Goal: Task Accomplishment & Management: Use online tool/utility

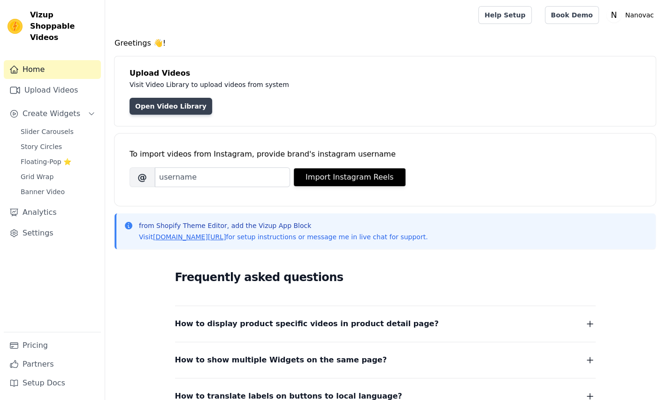
drag, startPoint x: 0, startPoint y: 0, endPoint x: 150, endPoint y: 107, distance: 184.5
click at [150, 107] on link "Open Video Library" at bounding box center [171, 106] width 83 height 17
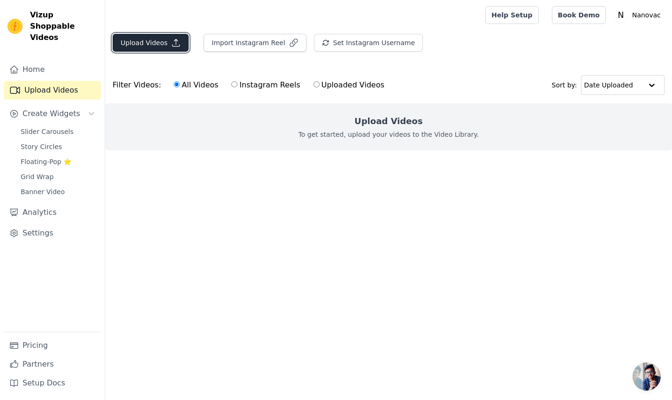
click at [158, 38] on button "Upload Videos" at bounding box center [151, 43] width 76 height 18
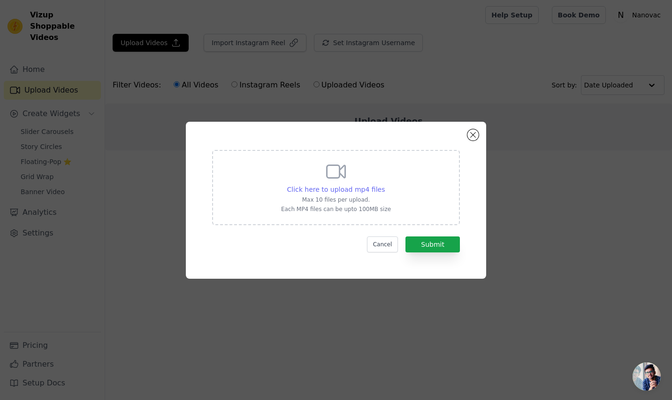
click at [351, 191] on span "Click here to upload mp4 files" at bounding box center [336, 189] width 98 height 8
click at [385, 185] on input "Click here to upload mp4 files Max 10 files per upload. Each MP4 files can be u…" at bounding box center [385, 184] width 0 height 0
type input "C:\fakepath\Folding Metal Safety Stick 🦯.mp4"
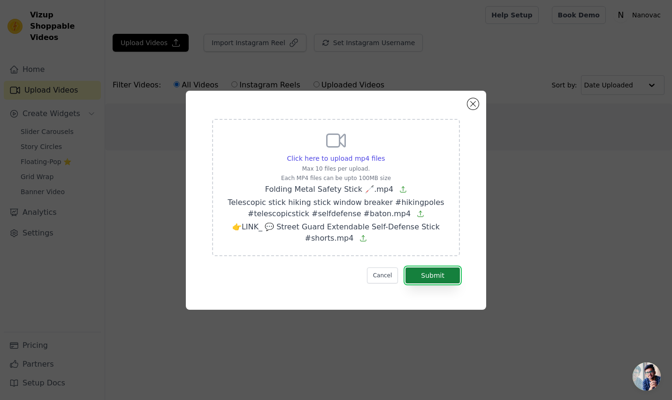
click at [431, 277] on button "Submit" at bounding box center [433, 275] width 54 height 16
click at [431, 272] on button "Submit" at bounding box center [433, 275] width 54 height 16
click at [432, 272] on button "Submit" at bounding box center [433, 275] width 54 height 16
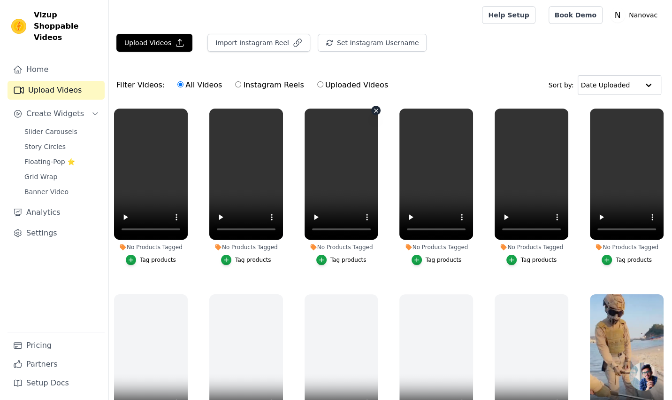
scroll to position [187, 0]
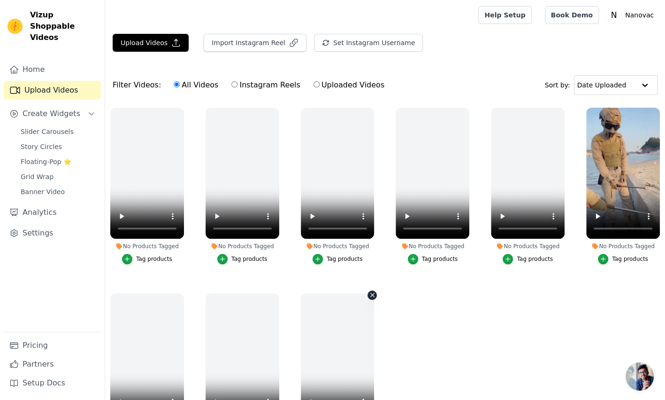
click at [369, 291] on icon "button" at bounding box center [372, 294] width 7 height 7
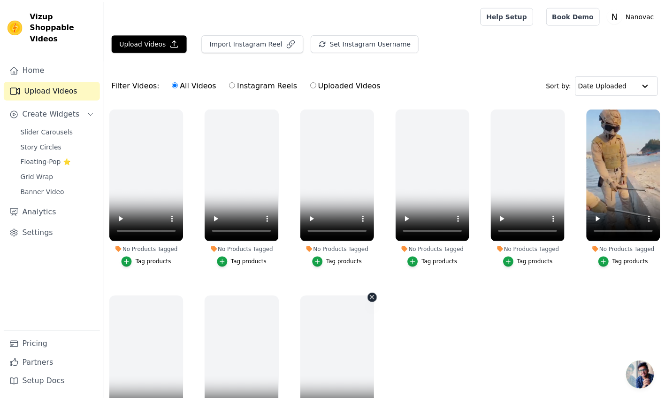
scroll to position [190, 0]
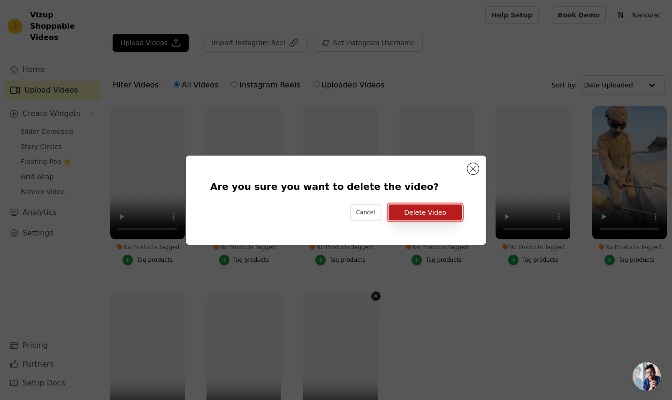
click at [407, 212] on button "Delete Video" at bounding box center [425, 212] width 73 height 16
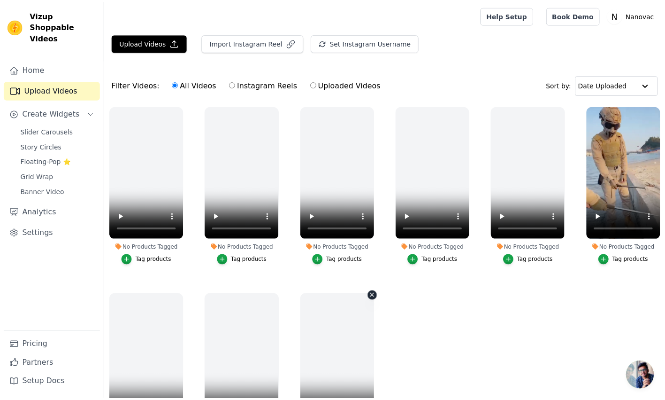
scroll to position [187, 0]
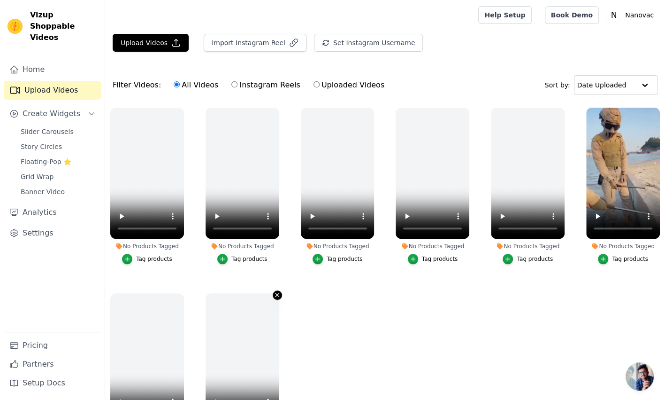
click at [277, 291] on icon "button" at bounding box center [277, 294] width 7 height 7
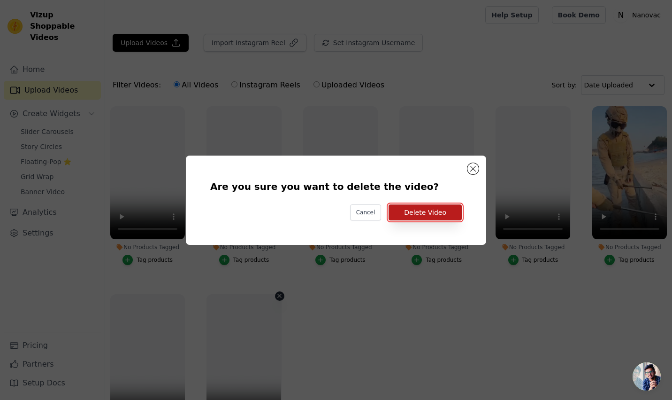
click at [403, 213] on button "Delete Video" at bounding box center [425, 212] width 73 height 16
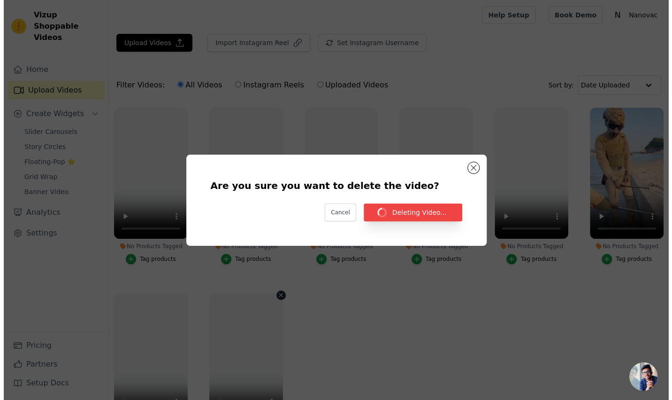
scroll to position [187, 0]
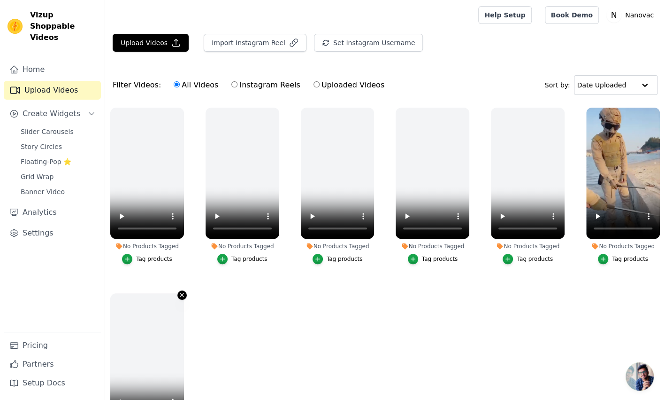
click at [180, 291] on icon "button" at bounding box center [181, 294] width 7 height 7
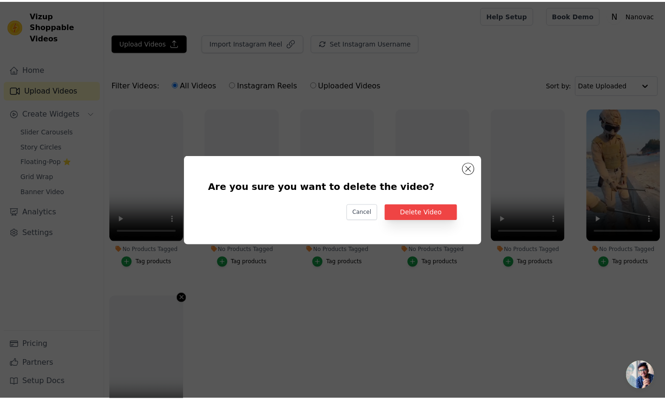
scroll to position [190, 0]
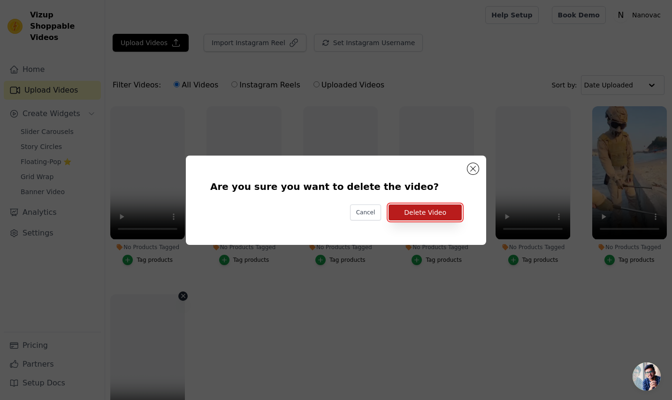
click at [450, 213] on button "Delete Video" at bounding box center [425, 212] width 73 height 16
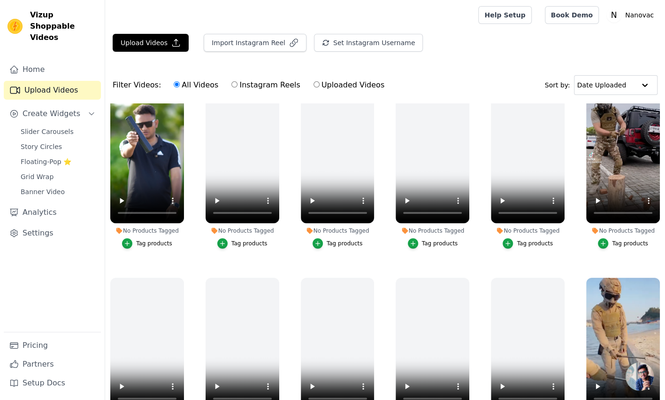
scroll to position [18, 0]
click at [558, 275] on button "No Products Tagged Tag products" at bounding box center [562, 279] width 9 height 9
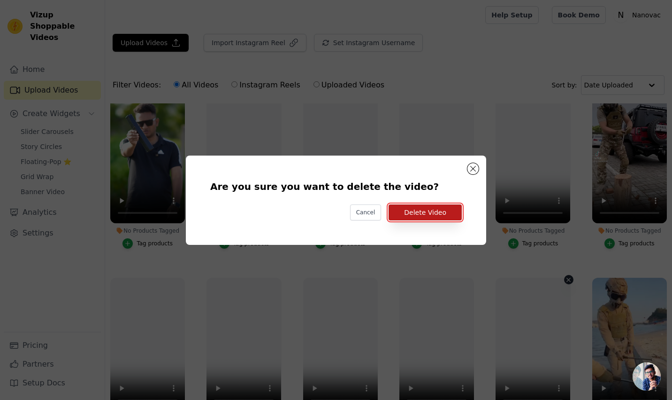
click at [427, 215] on button "Delete Video" at bounding box center [425, 212] width 73 height 16
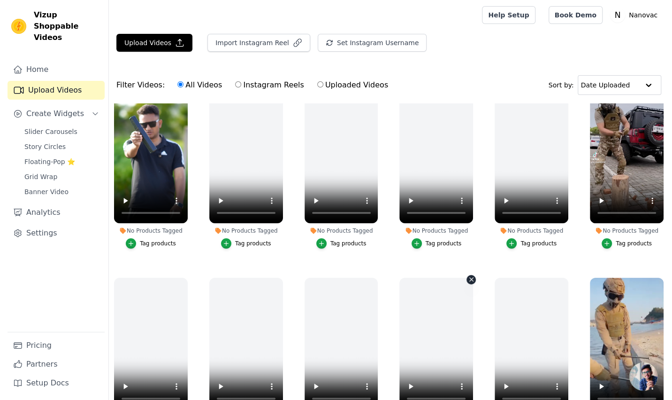
scroll to position [3, 0]
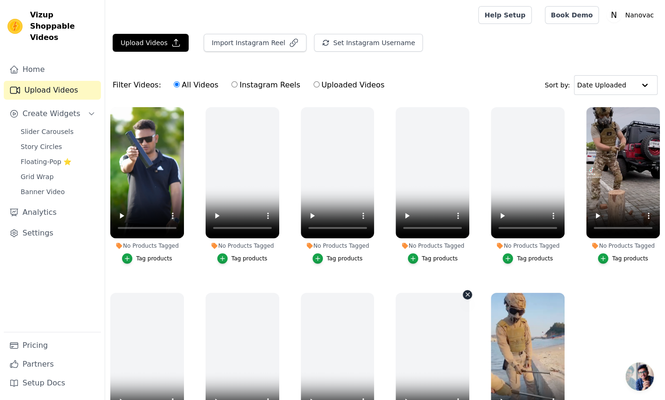
click at [465, 291] on icon "button" at bounding box center [467, 294] width 7 height 7
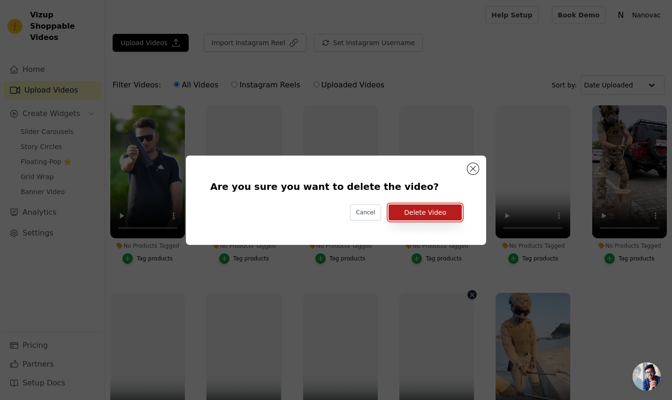
click at [407, 208] on button "Delete Video" at bounding box center [425, 212] width 73 height 16
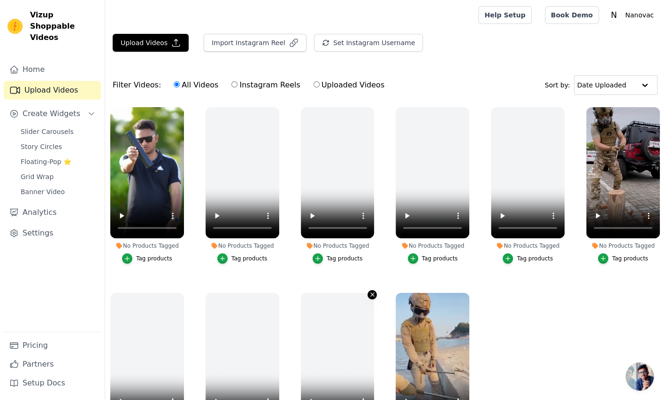
click at [369, 291] on icon "button" at bounding box center [372, 294] width 7 height 7
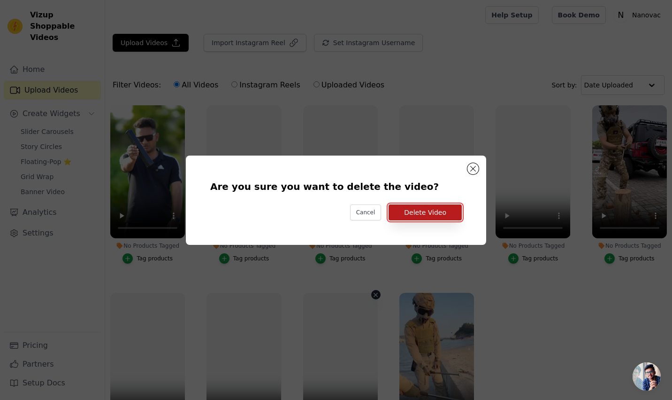
click at [421, 207] on button "Delete Video" at bounding box center [425, 212] width 73 height 16
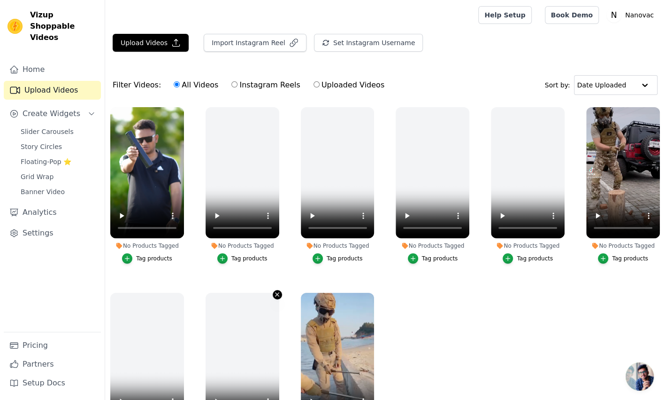
click at [274, 291] on icon "button" at bounding box center [277, 294] width 7 height 7
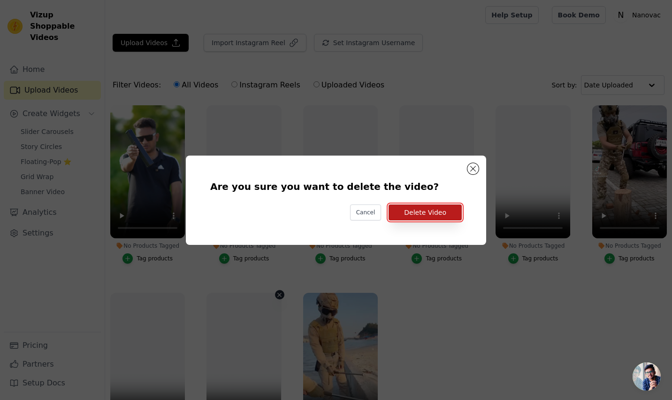
click at [401, 215] on button "Delete Video" at bounding box center [425, 212] width 73 height 16
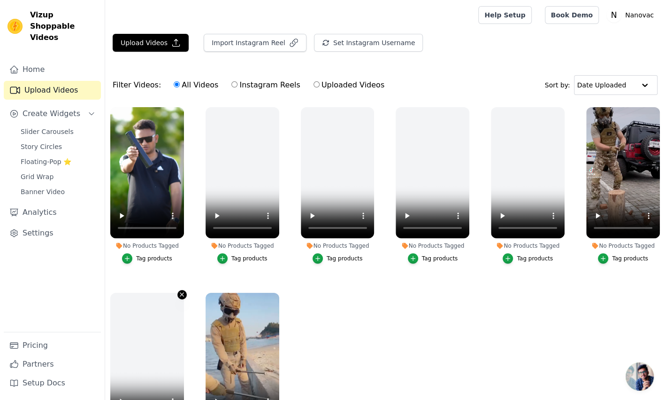
click at [179, 291] on icon "button" at bounding box center [181, 294] width 7 height 7
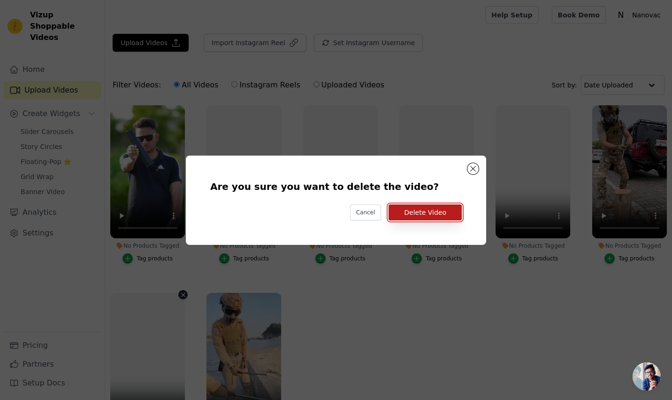
click at [414, 213] on button "Delete Video" at bounding box center [425, 212] width 73 height 16
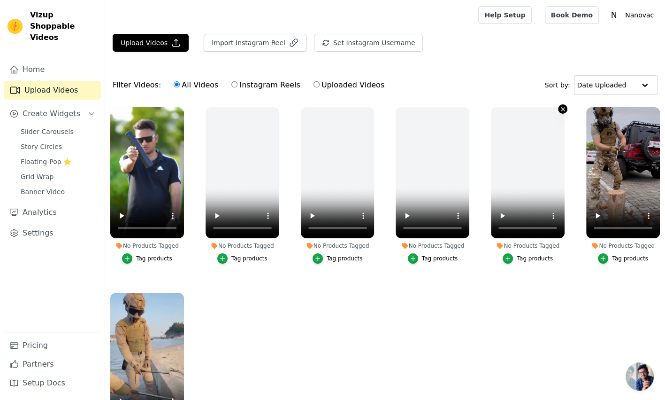
click at [560, 106] on icon "button" at bounding box center [563, 109] width 7 height 7
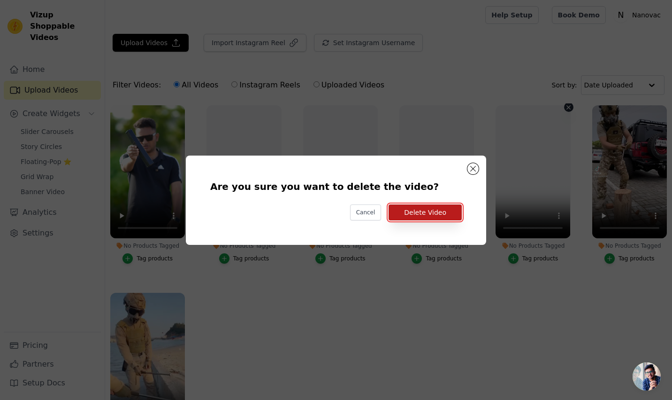
click at [405, 215] on button "Delete Video" at bounding box center [425, 212] width 73 height 16
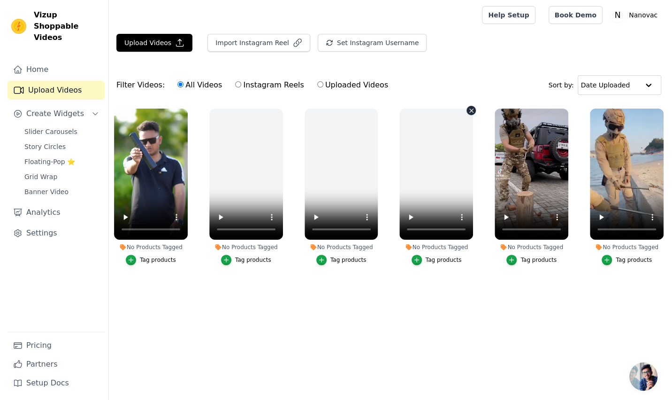
scroll to position [0, 0]
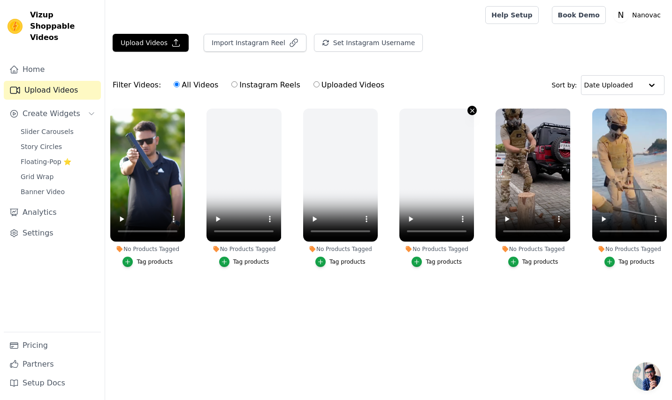
click at [470, 111] on icon "button" at bounding box center [472, 110] width 7 height 7
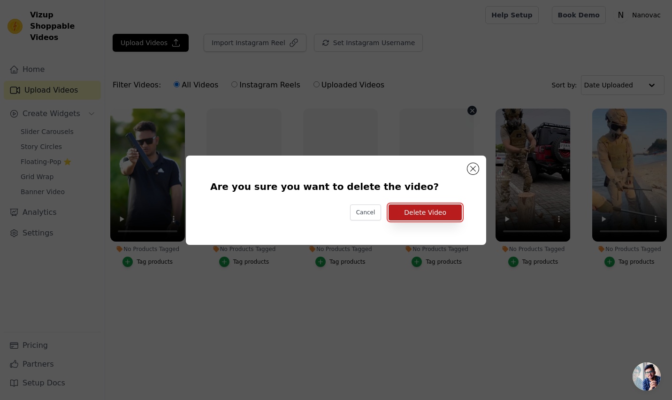
click at [433, 209] on button "Delete Video" at bounding box center [425, 212] width 73 height 16
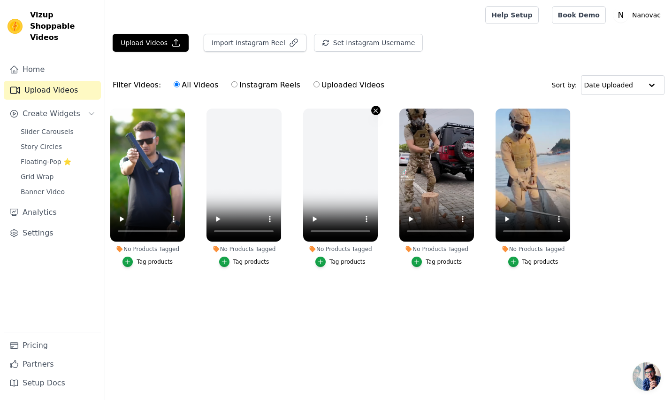
click at [377, 110] on icon "button" at bounding box center [376, 110] width 4 height 4
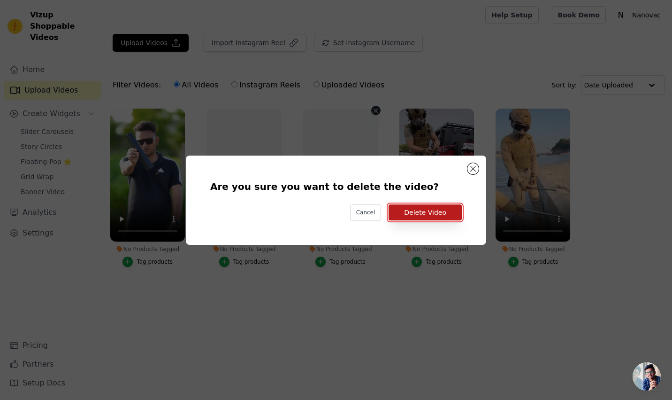
click at [420, 209] on button "Delete Video" at bounding box center [425, 212] width 73 height 16
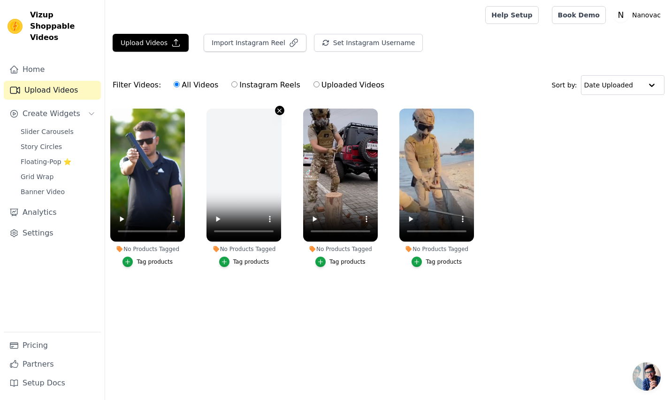
click at [279, 107] on icon "button" at bounding box center [279, 110] width 7 height 7
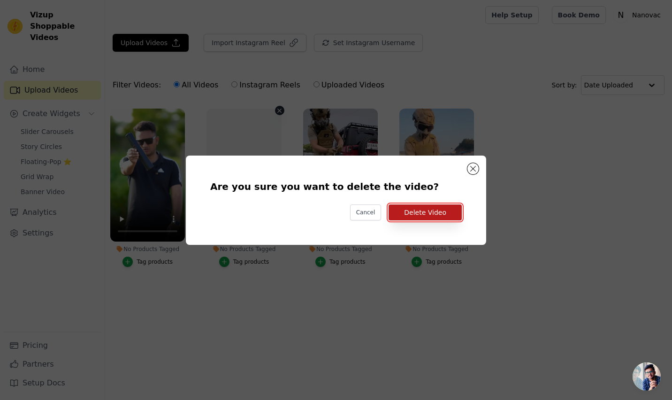
click at [405, 214] on button "Delete Video" at bounding box center [425, 212] width 73 height 16
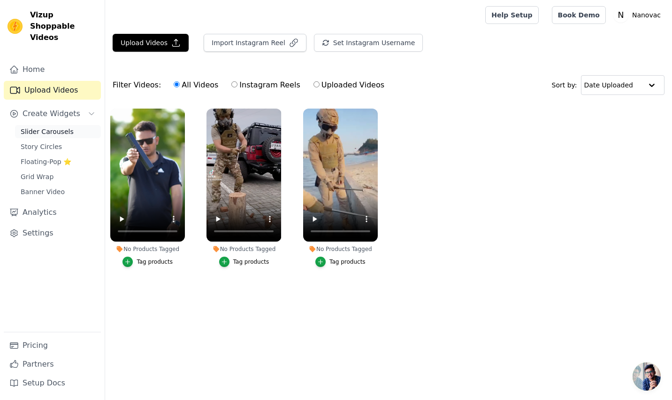
click at [54, 127] on span "Slider Carousels" at bounding box center [47, 131] width 53 height 9
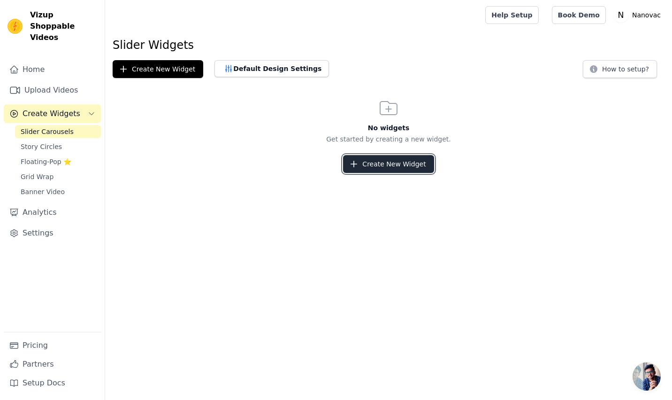
click at [388, 163] on button "Create New Widget" at bounding box center [388, 164] width 91 height 18
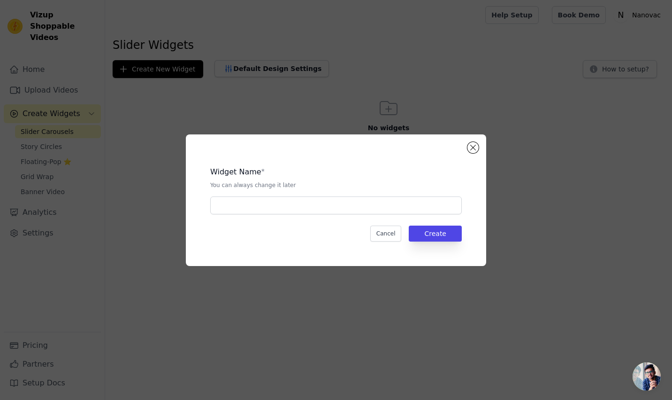
drag, startPoint x: 285, startPoint y: 195, endPoint x: 285, endPoint y: 203, distance: 8.0
click at [285, 198] on div "Widget Name * You can always change it later" at bounding box center [336, 186] width 252 height 55
click at [271, 205] on input "text" at bounding box center [336, 205] width 252 height 18
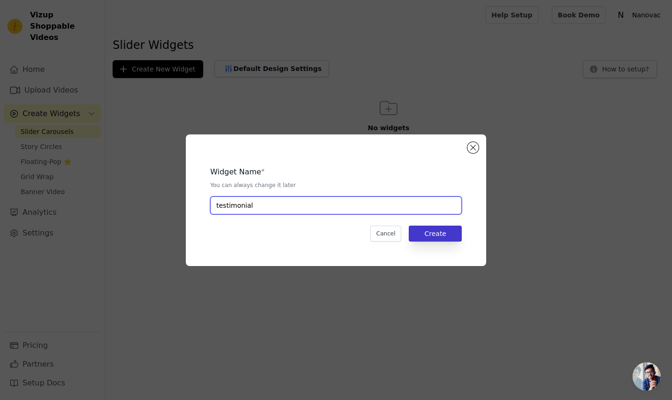
type input "testimonial"
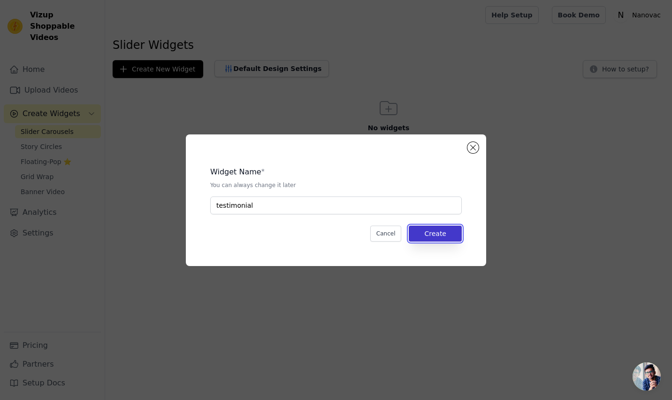
click at [427, 226] on button "Create" at bounding box center [435, 233] width 53 height 16
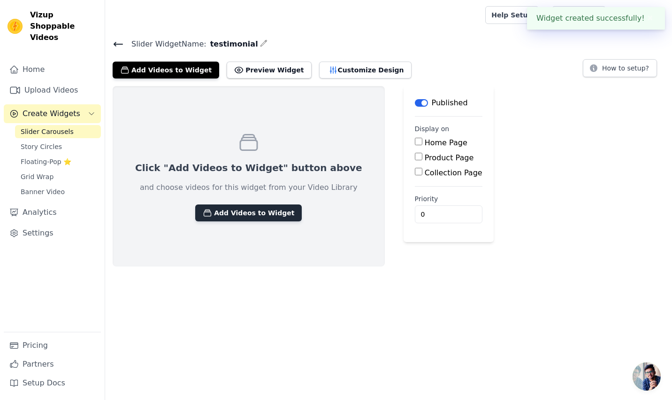
click at [206, 214] on button "Add Videos to Widget" at bounding box center [248, 212] width 107 height 17
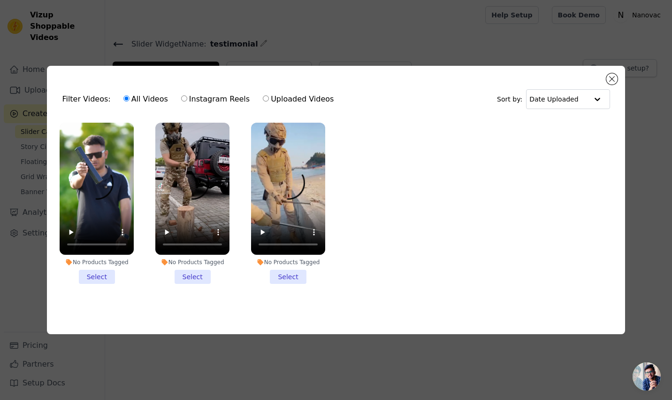
click at [96, 277] on li "No Products Tagged Select" at bounding box center [97, 203] width 74 height 161
click at [0, 0] on input "No Products Tagged Select" at bounding box center [0, 0] width 0 height 0
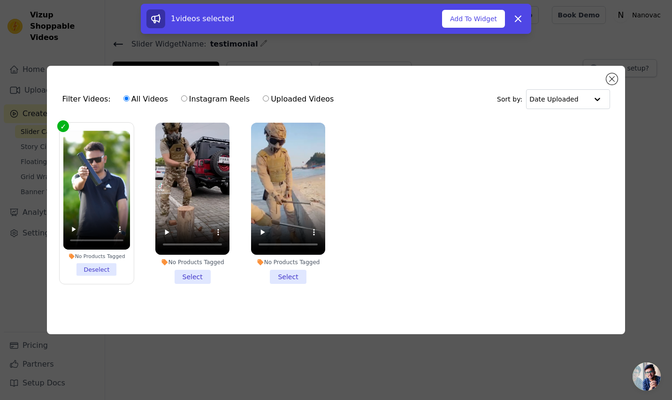
click at [192, 277] on li "No Products Tagged Select" at bounding box center [192, 203] width 74 height 161
click at [0, 0] on input "No Products Tagged Select" at bounding box center [0, 0] width 0 height 0
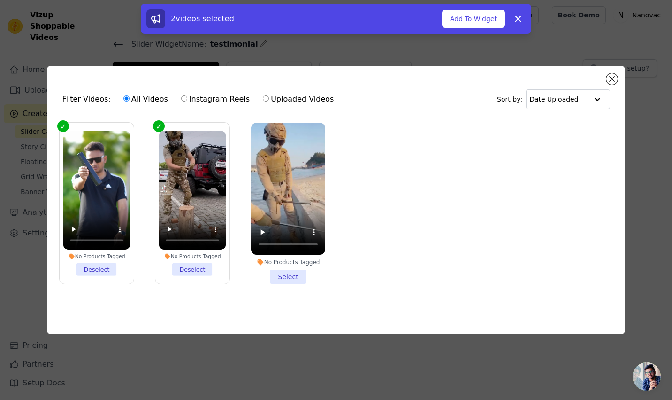
click at [279, 277] on li "No Products Tagged Select" at bounding box center [288, 203] width 74 height 161
click at [0, 0] on input "No Products Tagged Select" at bounding box center [0, 0] width 0 height 0
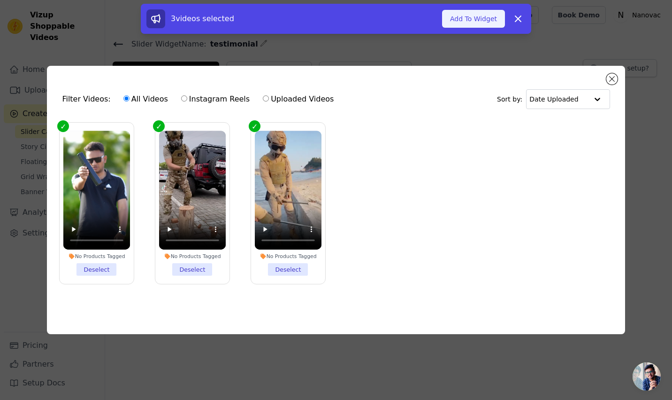
click at [469, 18] on button "Add To Widget" at bounding box center [473, 19] width 63 height 18
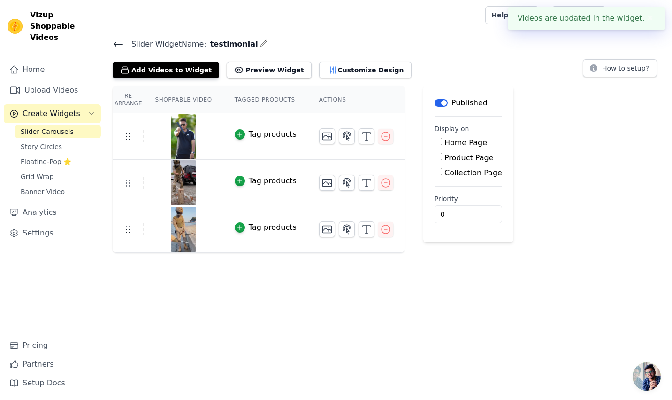
click at [263, 133] on div "Tag products" at bounding box center [273, 134] width 48 height 11
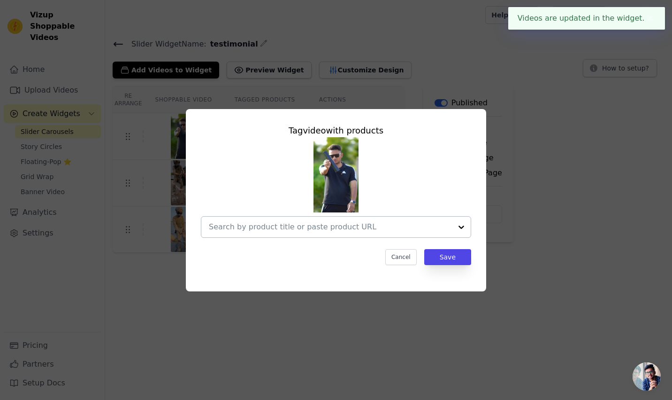
click at [340, 229] on input "text" at bounding box center [330, 226] width 243 height 11
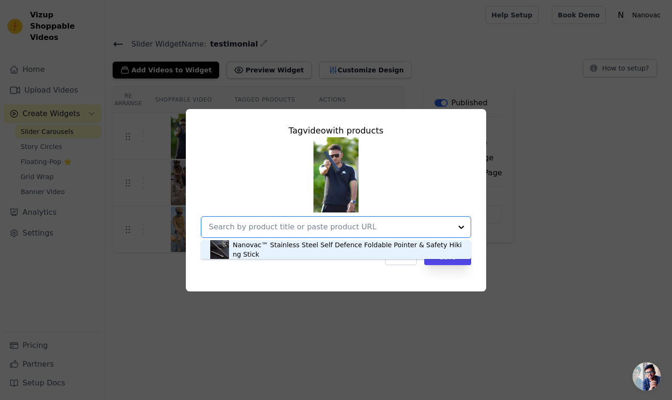
click at [348, 250] on div "Nanovac™ Stainless Steel Self Defence Foldable Pointer & Safety Hiking Stick" at bounding box center [347, 249] width 229 height 19
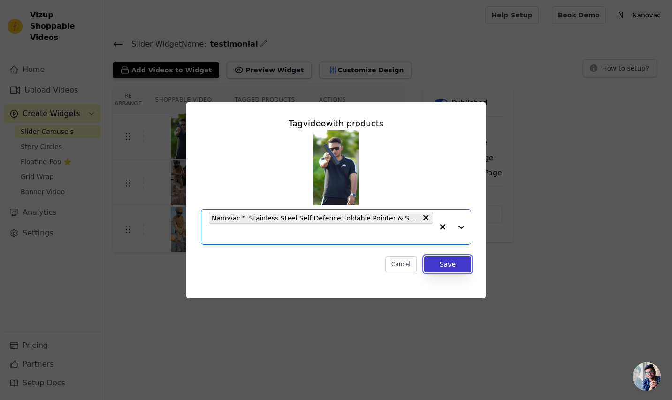
click at [452, 262] on button "Save" at bounding box center [447, 264] width 47 height 16
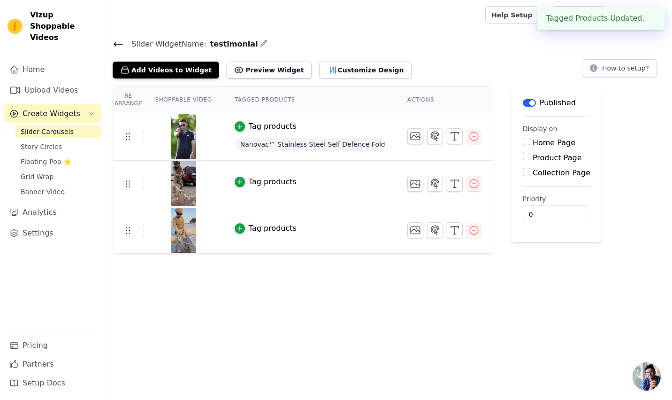
click at [265, 181] on div "Tag products" at bounding box center [273, 181] width 48 height 11
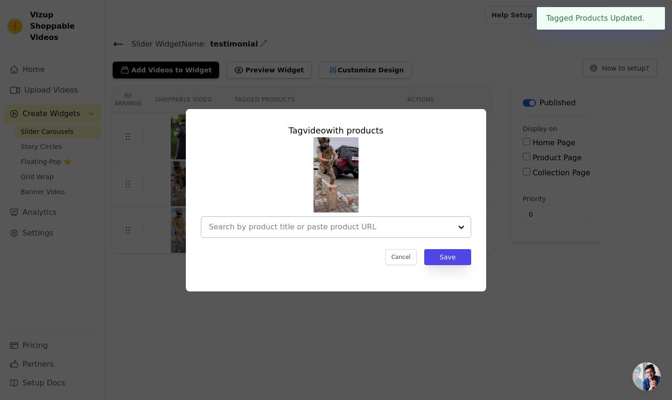
click at [462, 225] on div at bounding box center [461, 226] width 19 height 21
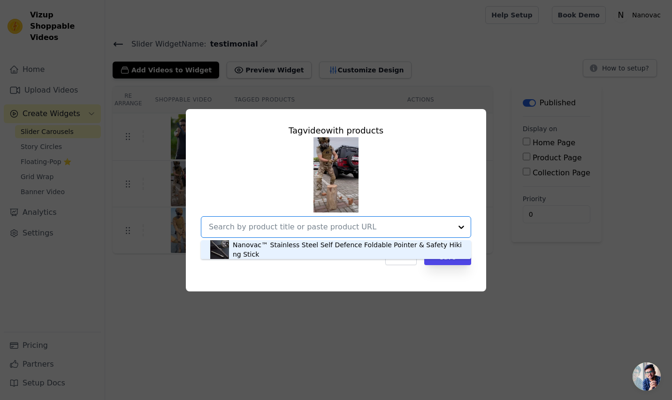
drag, startPoint x: 361, startPoint y: 246, endPoint x: 367, endPoint y: 251, distance: 6.7
click at [362, 246] on div "Nanovac™ Stainless Steel Self Defence Foldable Pointer & Safety Hiking Stick" at bounding box center [347, 249] width 229 height 19
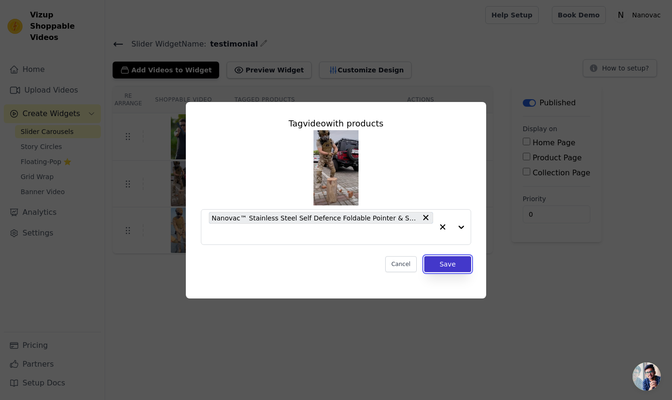
click at [443, 262] on button "Save" at bounding box center [447, 264] width 47 height 16
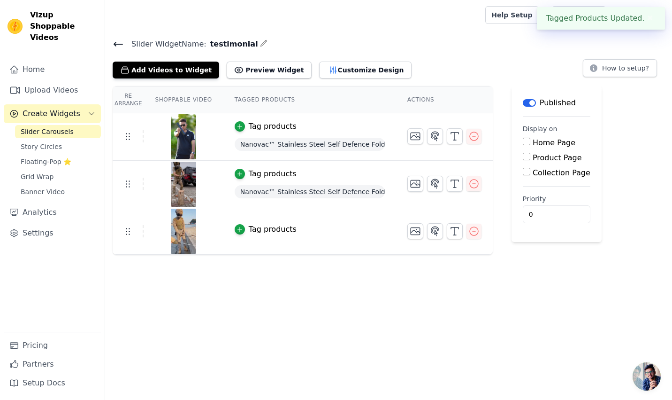
click at [252, 229] on div "Tag products" at bounding box center [273, 228] width 48 height 11
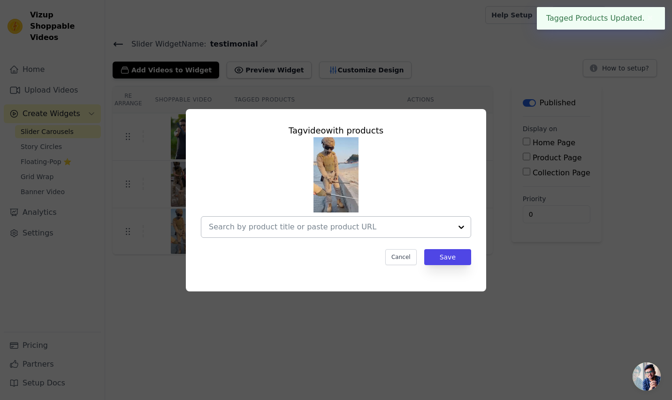
click at [454, 230] on div at bounding box center [461, 226] width 19 height 21
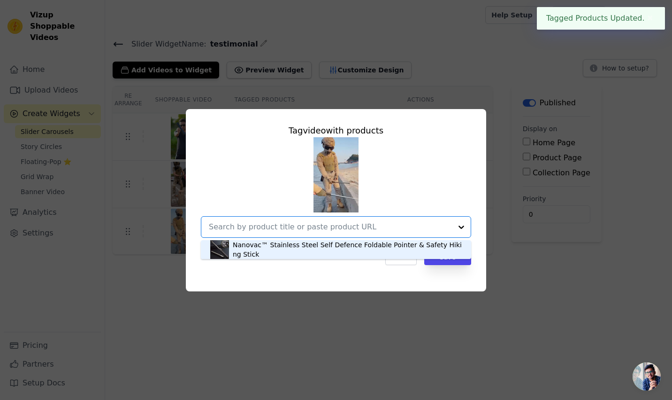
click at [419, 245] on div "Nanovac™ Stainless Steel Self Defence Foldable Pointer & Safety Hiking Stick" at bounding box center [347, 249] width 229 height 19
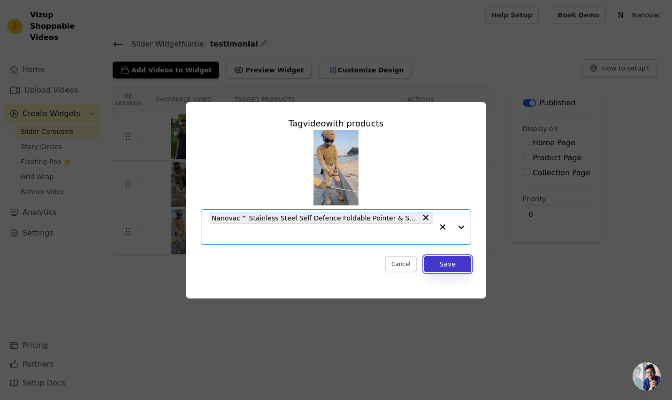
click at [442, 264] on button "Save" at bounding box center [447, 264] width 47 height 16
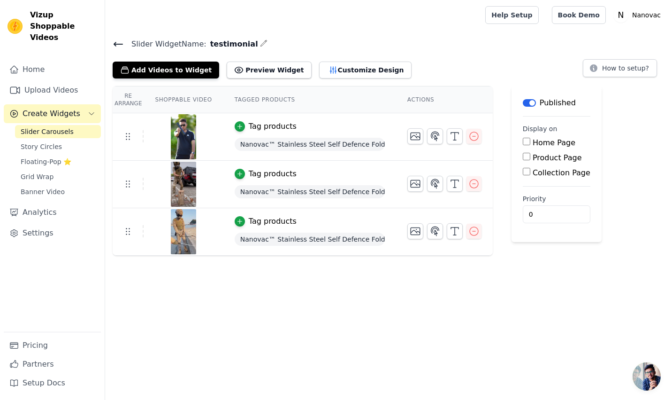
click at [523, 159] on input "Product Page" at bounding box center [527, 157] width 8 height 8
checkbox input "true"
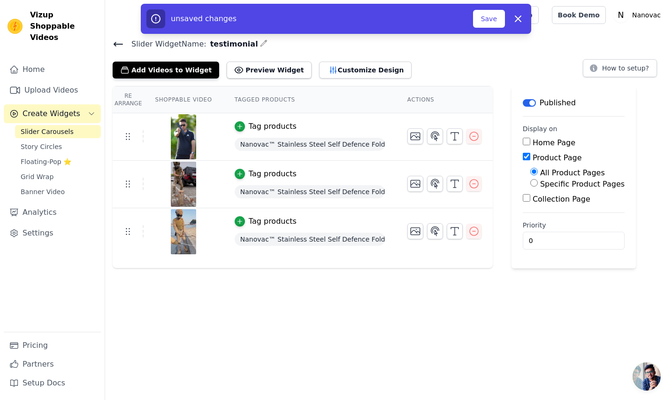
click at [531, 183] on input "Specific Product Pages" at bounding box center [535, 183] width 8 height 8
radio input "true"
click at [539, 202] on button "Select Products" at bounding box center [562, 205] width 63 height 16
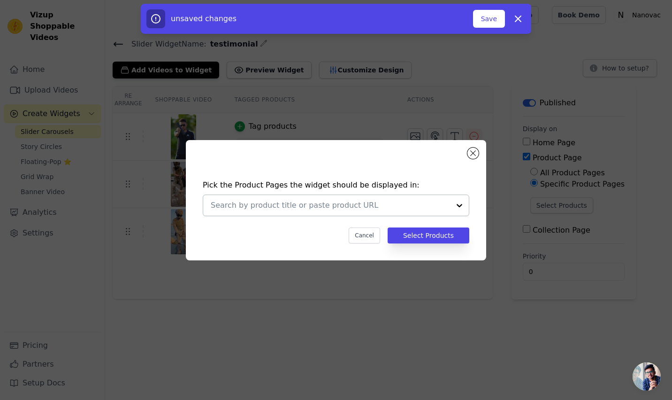
click at [461, 205] on div at bounding box center [459, 205] width 19 height 21
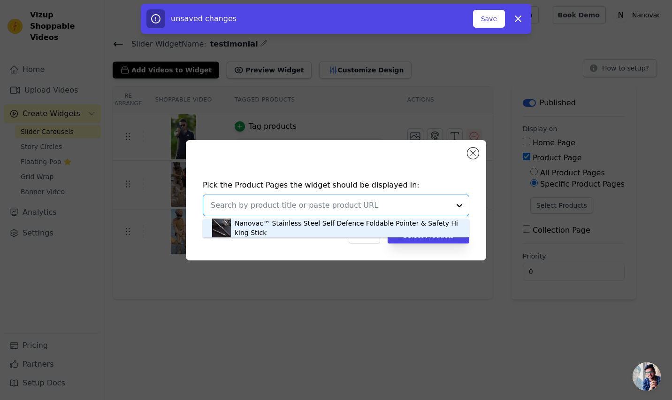
click at [453, 223] on div "Nanovac™ Stainless Steel Self Defence Foldable Pointer & Safety Hiking Stick" at bounding box center [336, 227] width 267 height 19
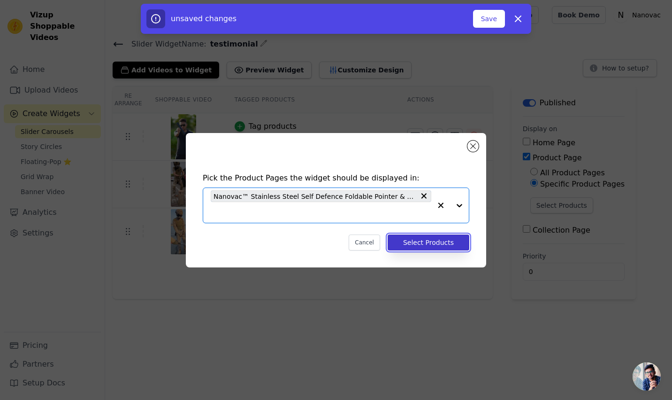
click at [435, 238] on button "Select Products" at bounding box center [429, 242] width 82 height 16
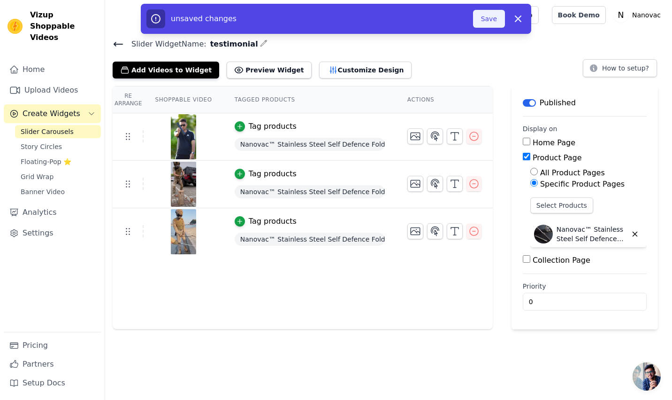
click at [492, 23] on button "Save" at bounding box center [489, 19] width 32 height 18
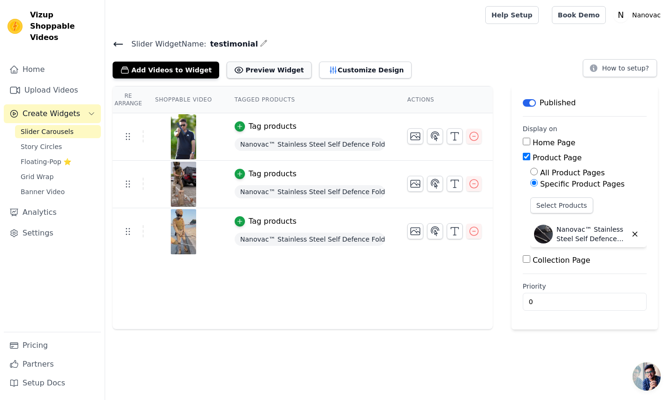
click at [234, 65] on icon at bounding box center [238, 69] width 9 height 9
